Goal: Information Seeking & Learning: Learn about a topic

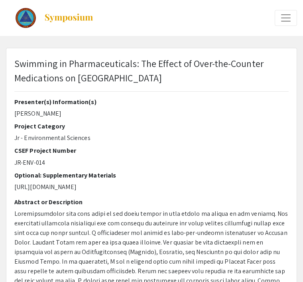
select select "custom"
type input "0"
select select "custom"
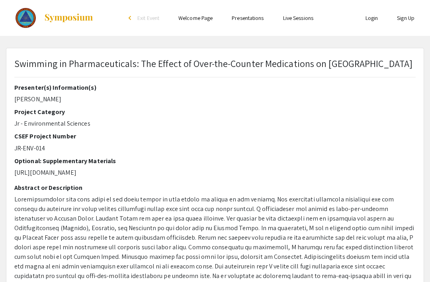
type input "1"
select select "auto"
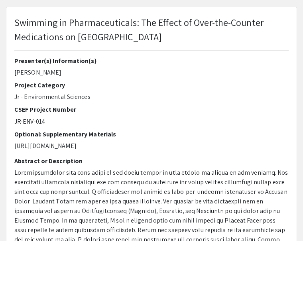
scroll to position [41, 0]
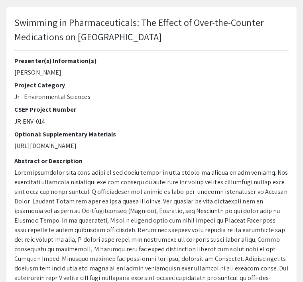
click at [135, 112] on h2 "CSEF Project Number" at bounding box center [151, 110] width 274 height 8
click at [105, 130] on h2 "Optional: Supplementary Materials" at bounding box center [151, 134] width 274 height 8
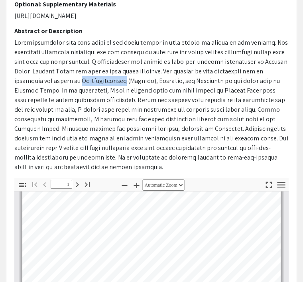
scroll to position [148, 0]
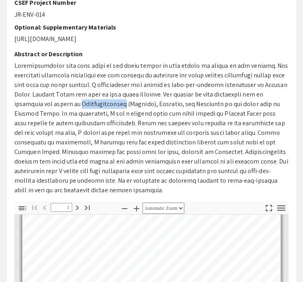
click at [195, 73] on p at bounding box center [151, 128] width 274 height 134
click at [182, 80] on p at bounding box center [151, 128] width 274 height 134
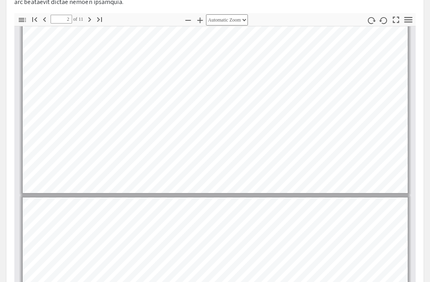
scroll to position [274, 0]
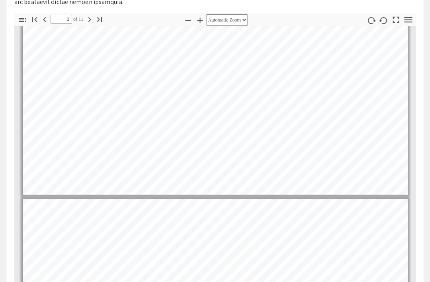
type input "3"
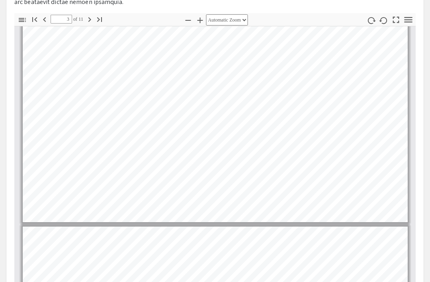
scroll to position [283, 0]
